Goal: Task Accomplishment & Management: Complete application form

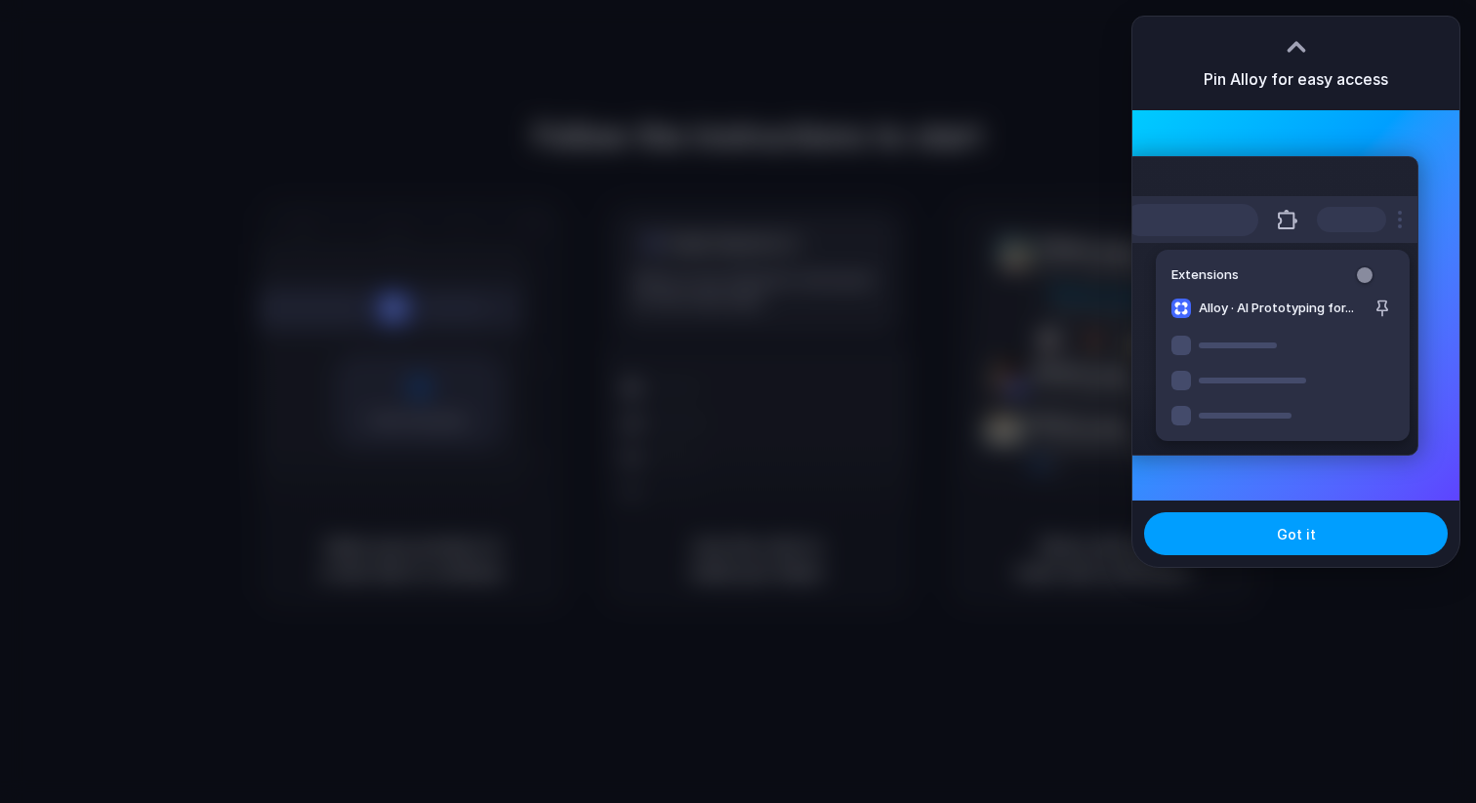
click at [1315, 549] on button "Got it" at bounding box center [1296, 533] width 304 height 43
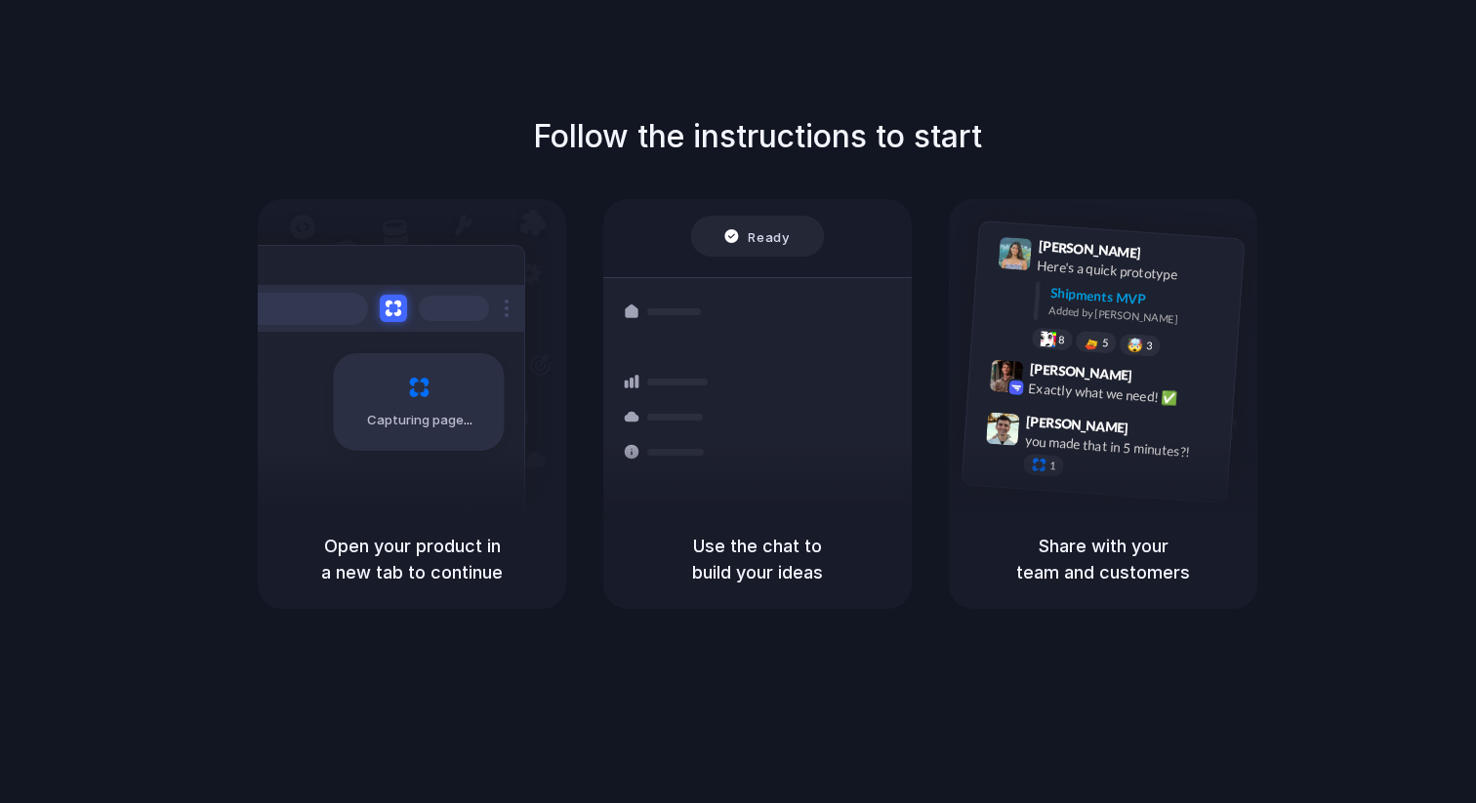
click at [1166, 116] on div "Follow the instructions to start Capturing page Open your product in a new tab …" at bounding box center [758, 361] width 1476 height 496
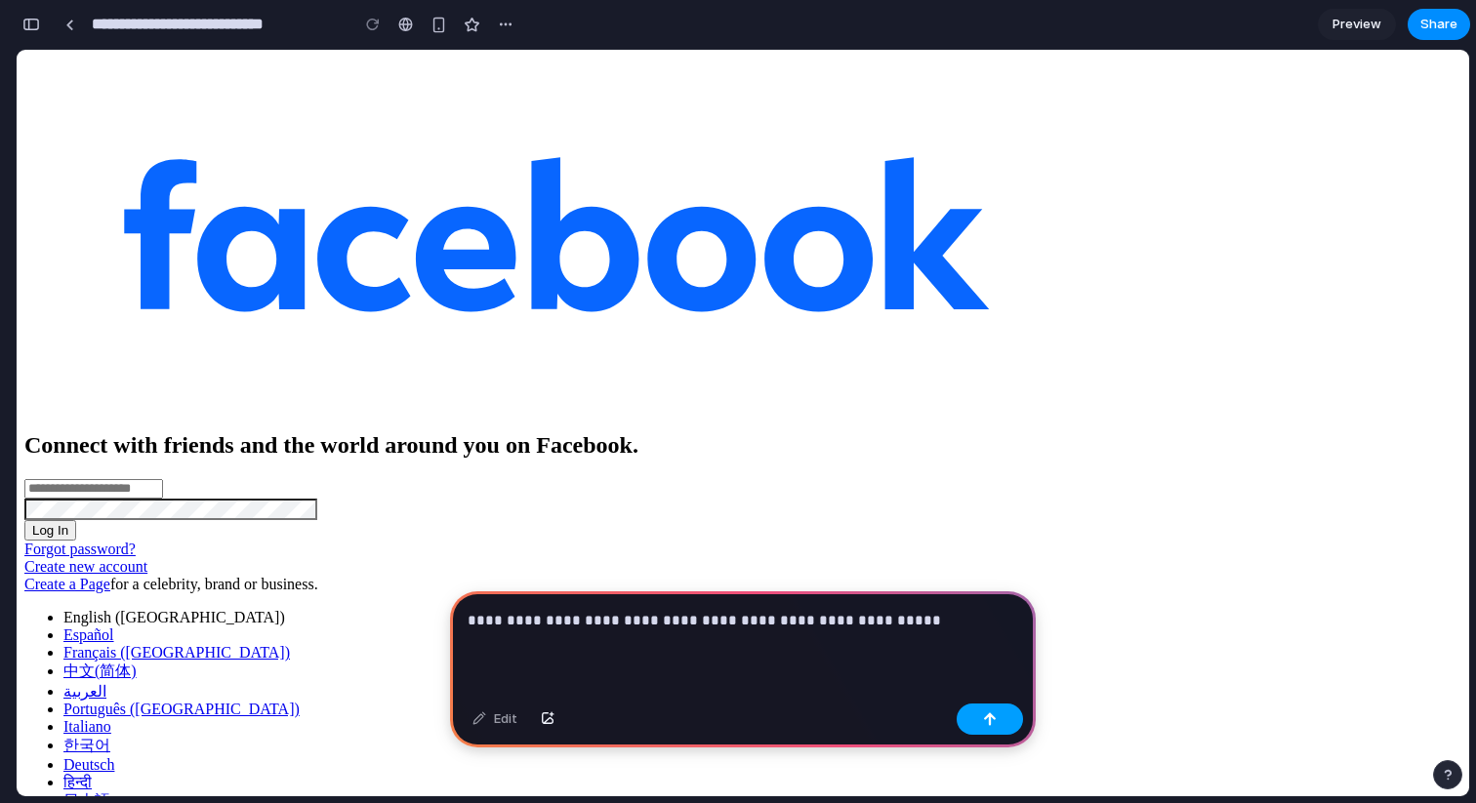
click at [1000, 733] on button "button" at bounding box center [990, 719] width 66 height 31
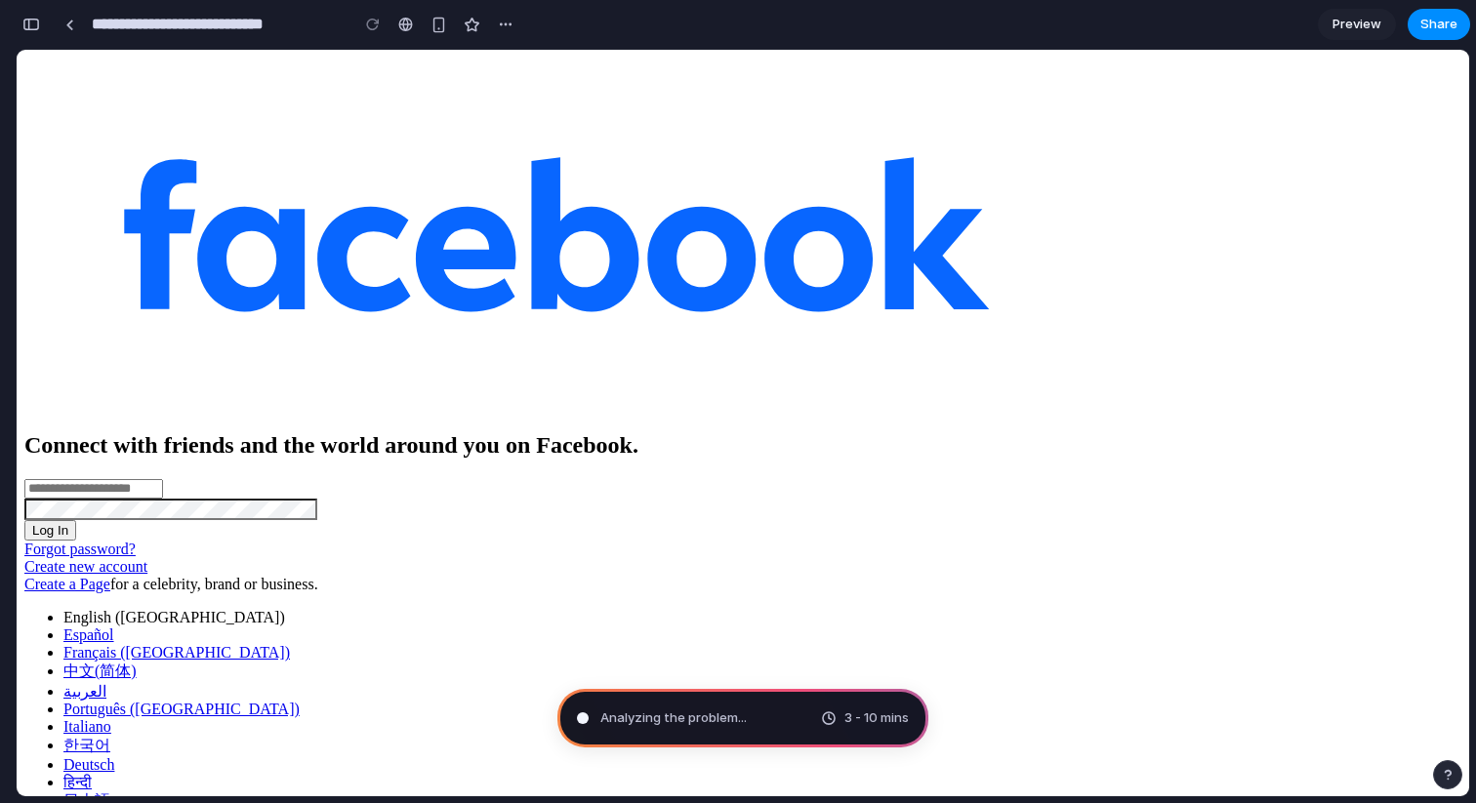
click at [163, 479] on input "Email or phone number" at bounding box center [93, 489] width 139 height 20
click at [420, 284] on img at bounding box center [556, 233] width 1064 height 351
click at [476, 284] on img at bounding box center [556, 233] width 1064 height 351
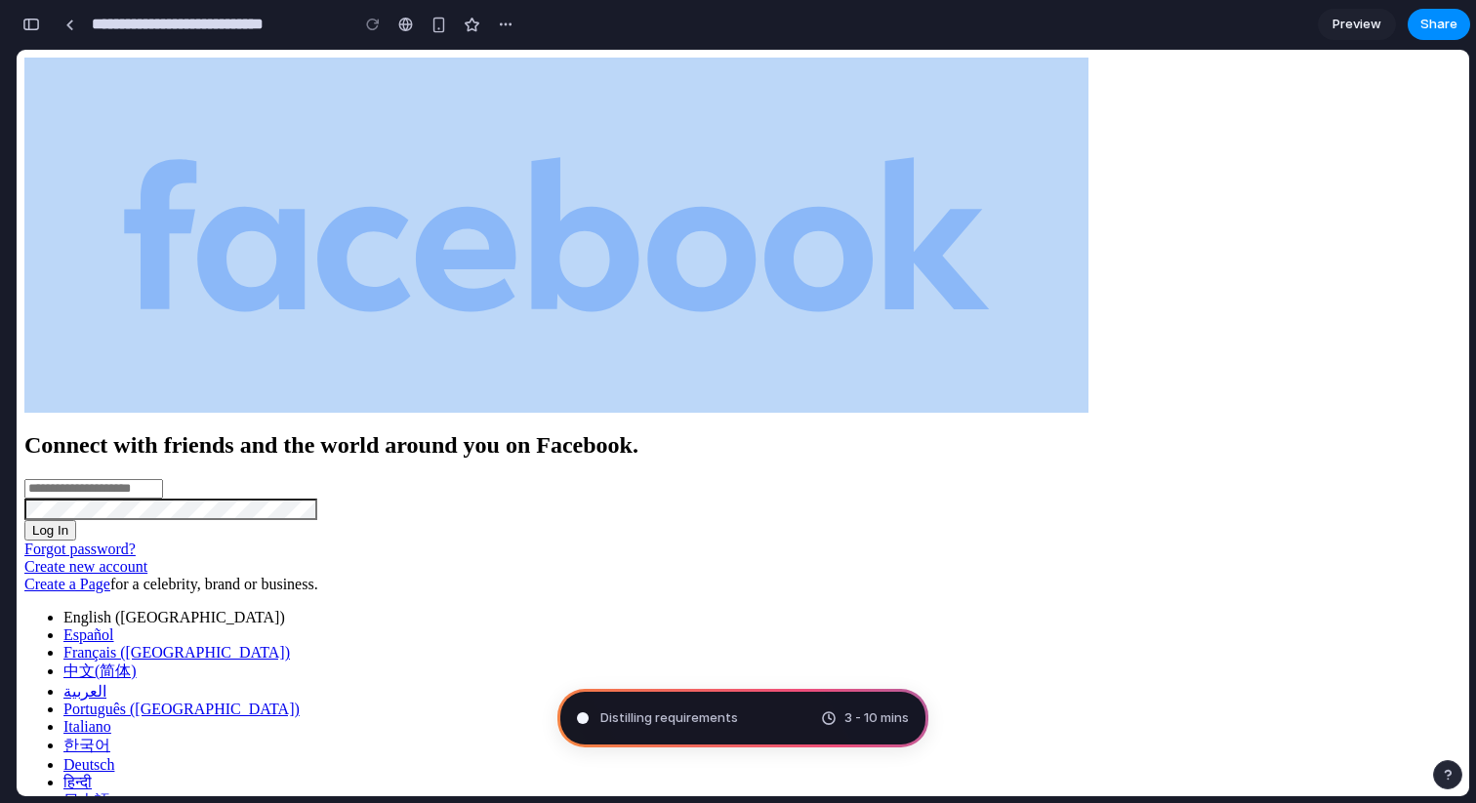
click at [665, 273] on div at bounding box center [742, 235] width 1437 height 355
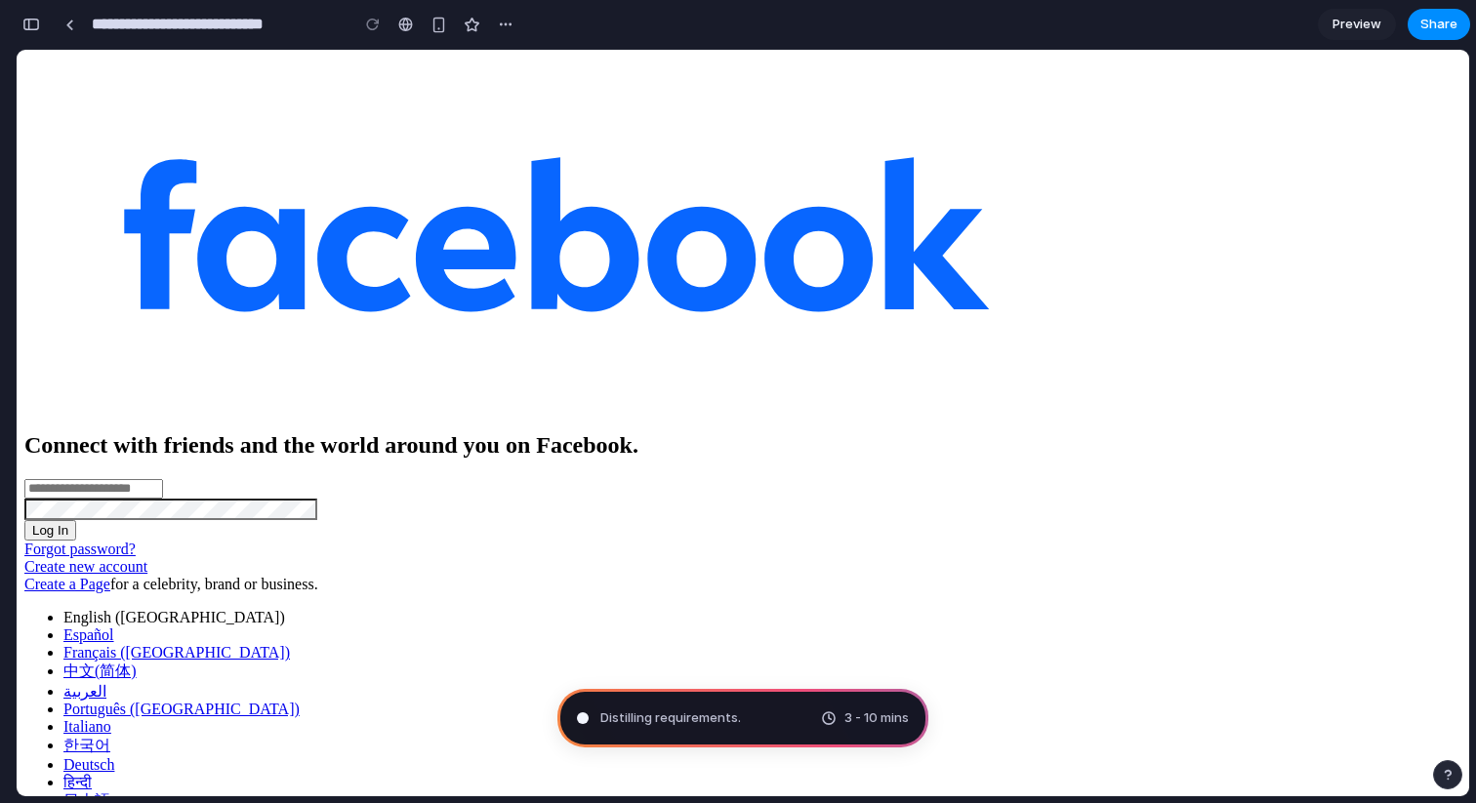
click at [147, 558] on link "Create new account" at bounding box center [85, 566] width 123 height 17
